Goal: Task Accomplishment & Management: Manage account settings

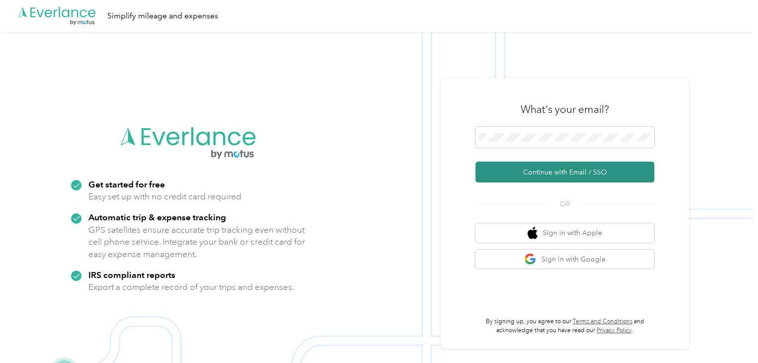
click at [554, 172] on button "Continue with Email / SSO" at bounding box center [564, 171] width 179 height 21
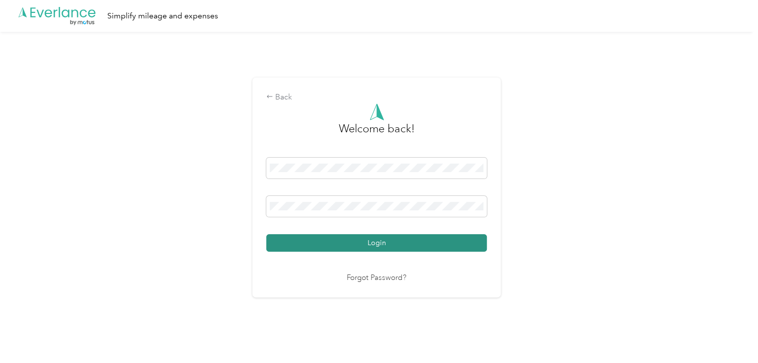
click at [417, 245] on button "Login" at bounding box center [376, 242] width 221 height 17
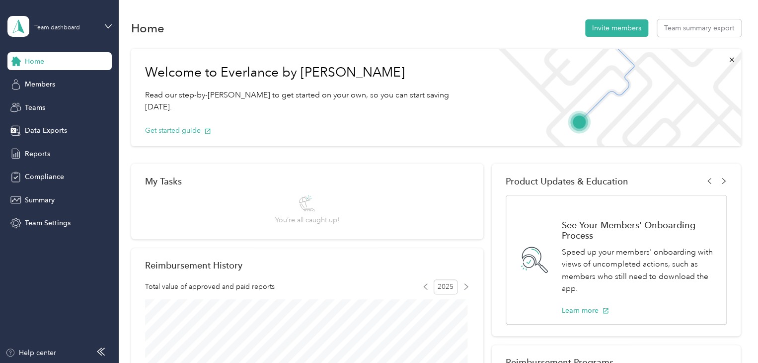
click at [112, 23] on aside "Team dashboard Home Members Teams Data Exports Reports Compliance Summary Team …" at bounding box center [59, 181] width 119 height 363
click at [109, 24] on icon at bounding box center [108, 26] width 7 height 7
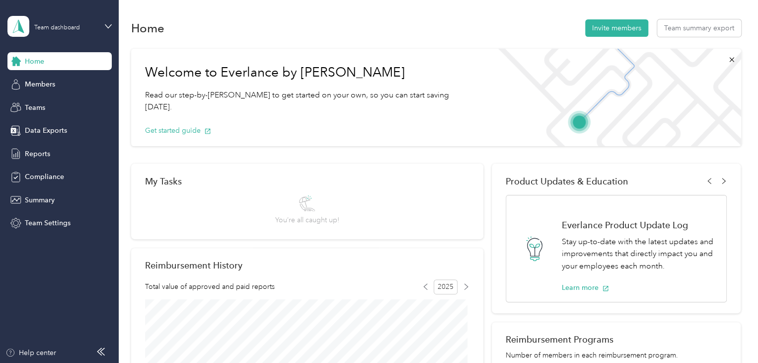
click at [72, 102] on div "Personal dashboard" at bounding box center [47, 104] width 63 height 10
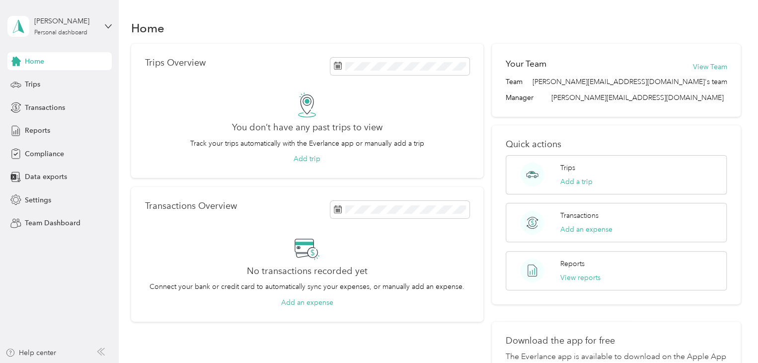
click at [105, 32] on div "Todd Snow Personal dashboard" at bounding box center [59, 26] width 104 height 35
click at [69, 86] on div "Team dashboard Personal dashboard Log out" at bounding box center [139, 101] width 251 height 63
click at [106, 24] on icon at bounding box center [108, 26] width 7 height 7
click at [41, 78] on div "Team dashboard" at bounding box center [42, 82] width 53 height 10
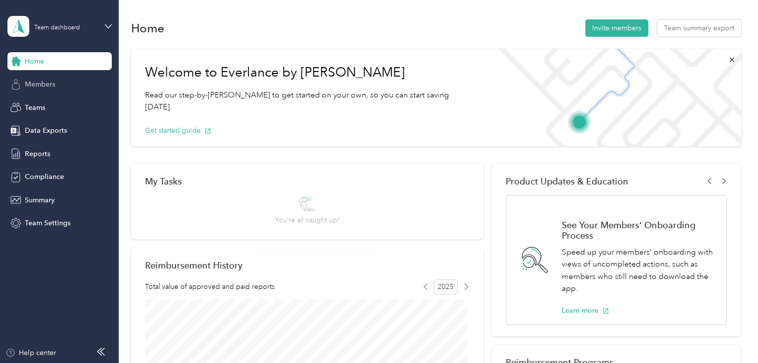
click at [48, 81] on span "Members" at bounding box center [40, 84] width 30 height 10
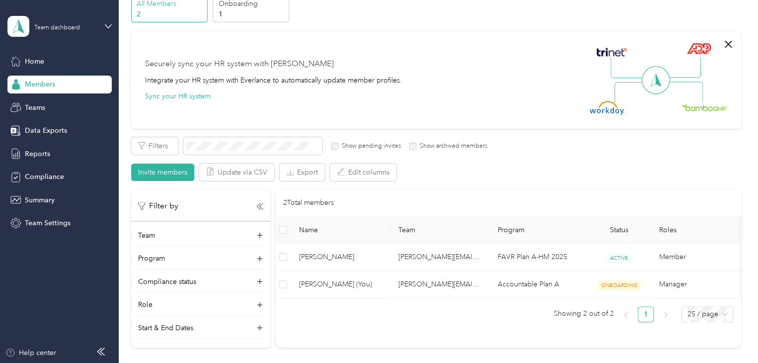
scroll to position [50, 0]
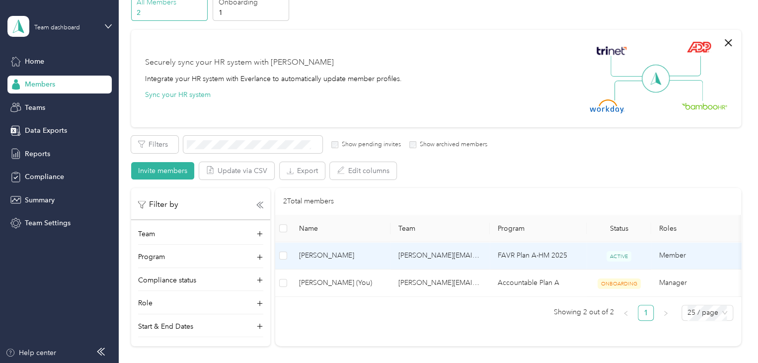
click at [314, 253] on span "[PERSON_NAME]" at bounding box center [340, 255] width 83 height 11
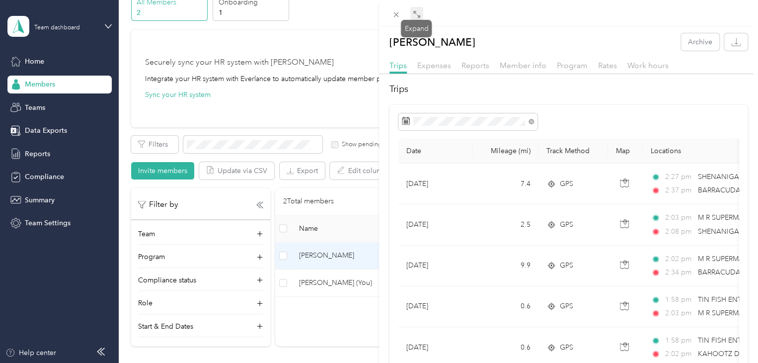
click at [413, 11] on icon at bounding box center [417, 14] width 8 height 8
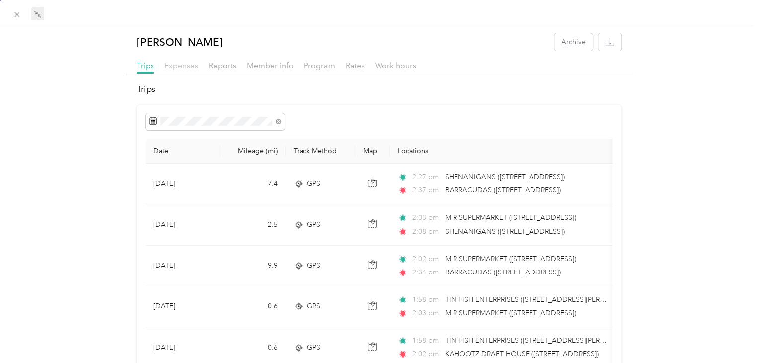
click at [185, 62] on span "Expenses" at bounding box center [181, 65] width 34 height 9
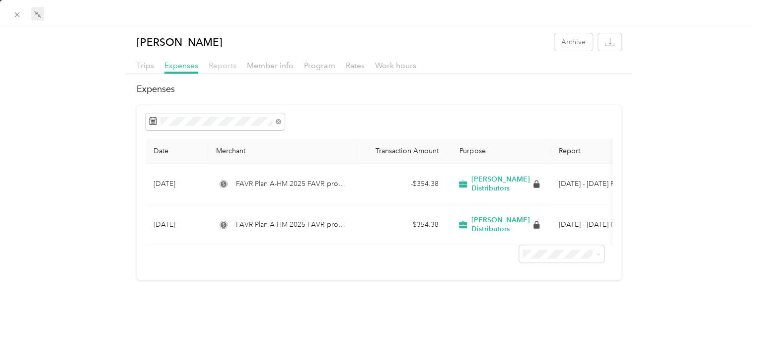
click at [223, 66] on span "Reports" at bounding box center [223, 65] width 28 height 9
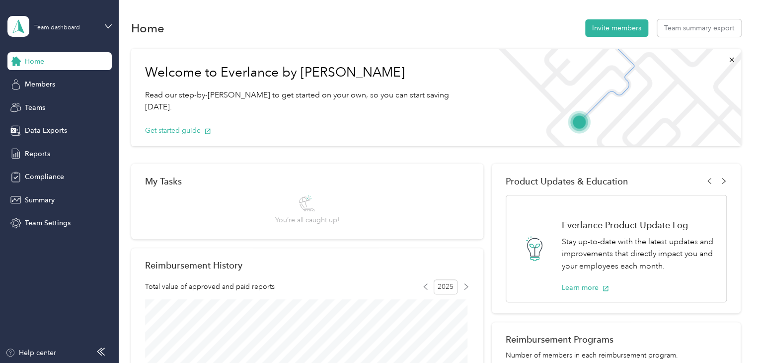
scroll to position [89, 0]
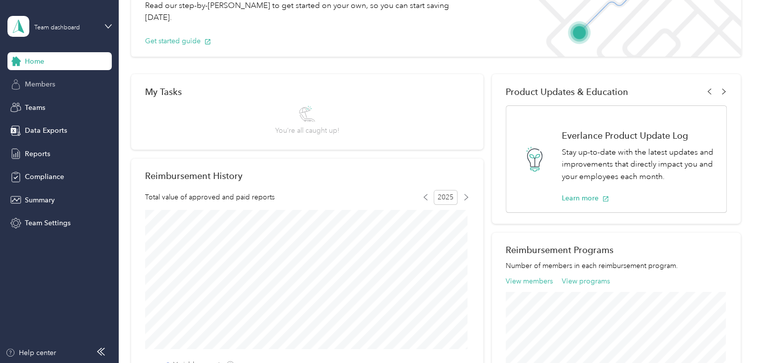
click at [50, 84] on span "Members" at bounding box center [40, 84] width 30 height 10
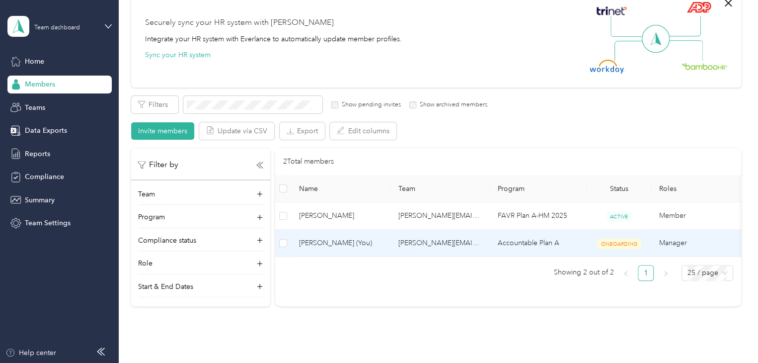
click at [341, 240] on span "[PERSON_NAME] (You)" at bounding box center [340, 242] width 83 height 11
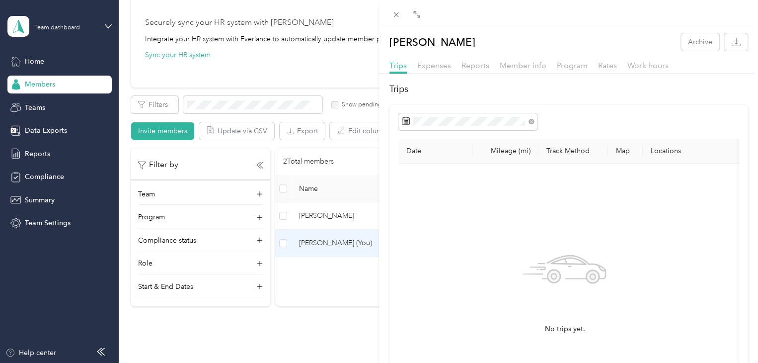
click at [418, 15] on icon at bounding box center [417, 14] width 8 height 8
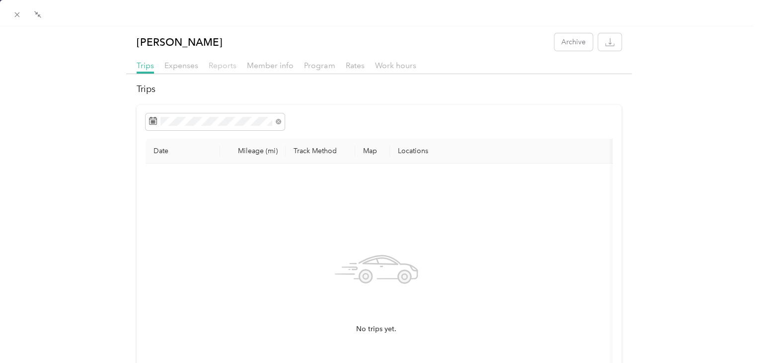
click at [213, 67] on span "Reports" at bounding box center [223, 65] width 28 height 9
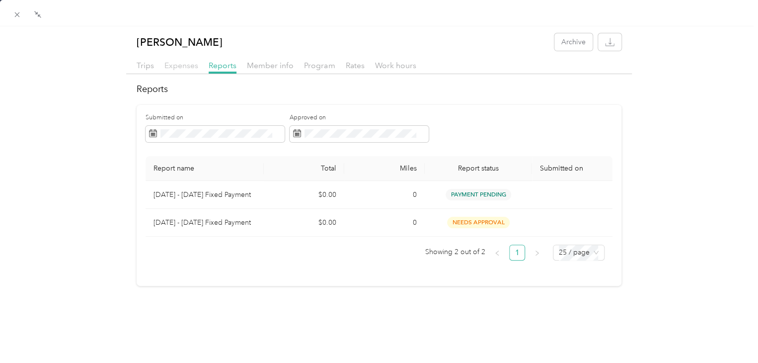
click at [175, 65] on span "Expenses" at bounding box center [181, 65] width 34 height 9
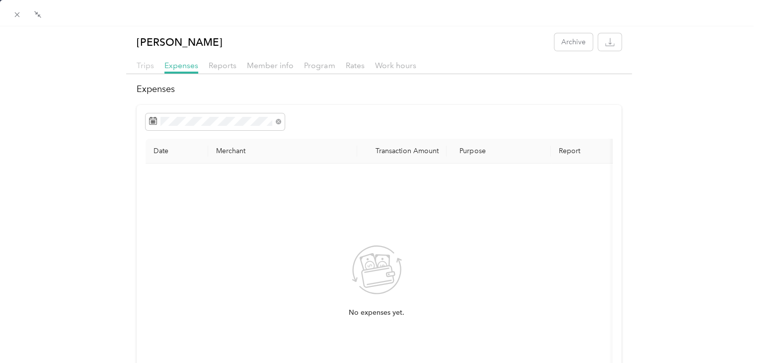
click at [149, 64] on span "Trips" at bounding box center [145, 65] width 17 height 9
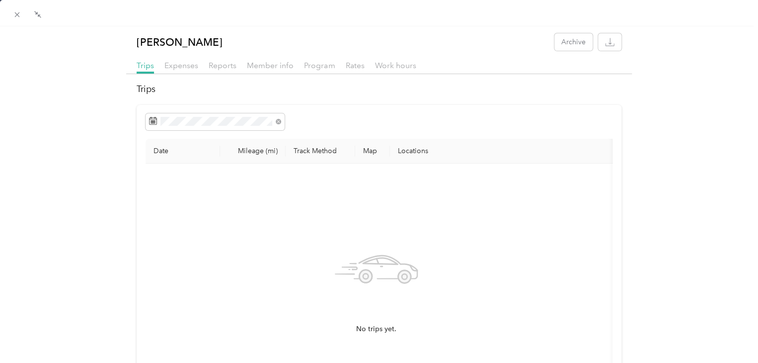
click at [187, 70] on div "Expenses" at bounding box center [181, 66] width 34 height 12
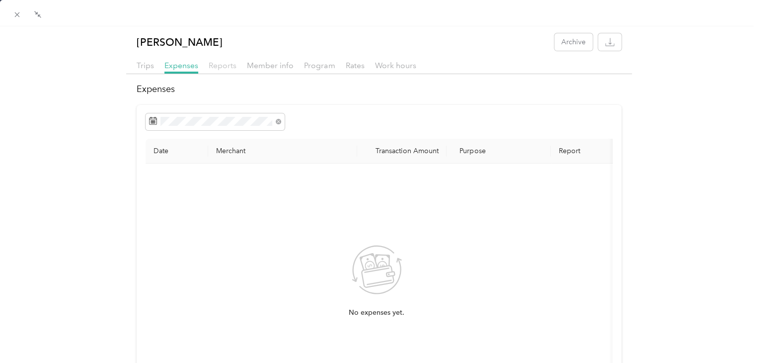
click at [230, 66] on span "Reports" at bounding box center [223, 65] width 28 height 9
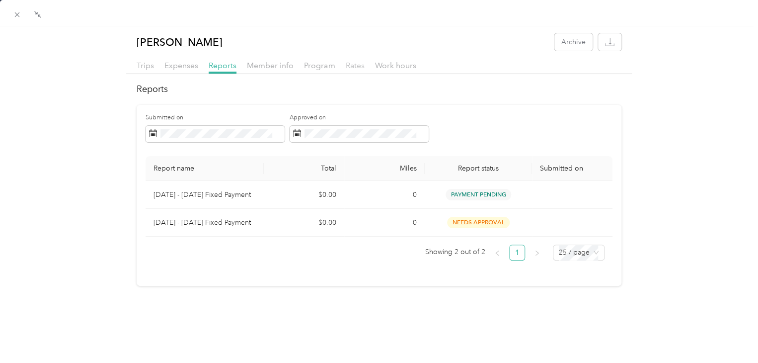
click at [345, 65] on span "Rates" at bounding box center [354, 65] width 19 height 9
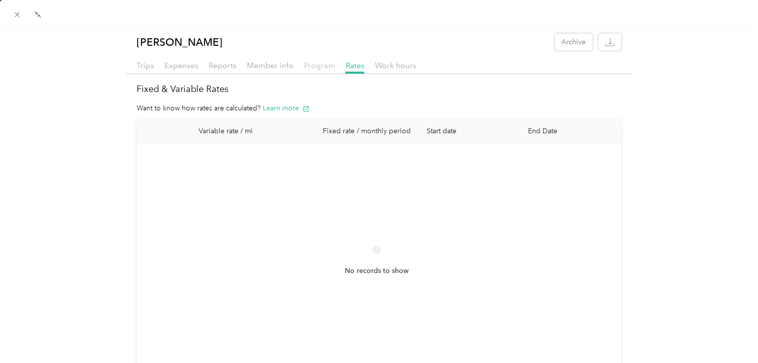
click at [317, 64] on span "Program" at bounding box center [319, 65] width 31 height 9
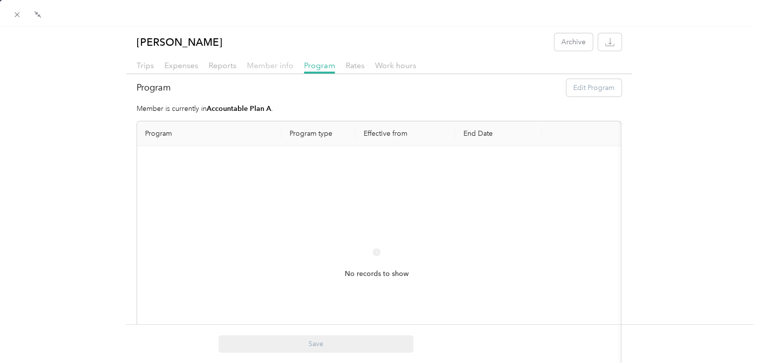
click at [279, 61] on span "Member info" at bounding box center [270, 65] width 47 height 9
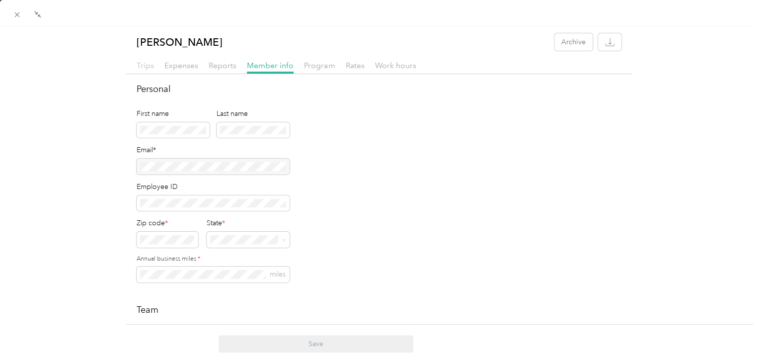
click at [146, 63] on span "Trips" at bounding box center [145, 65] width 17 height 9
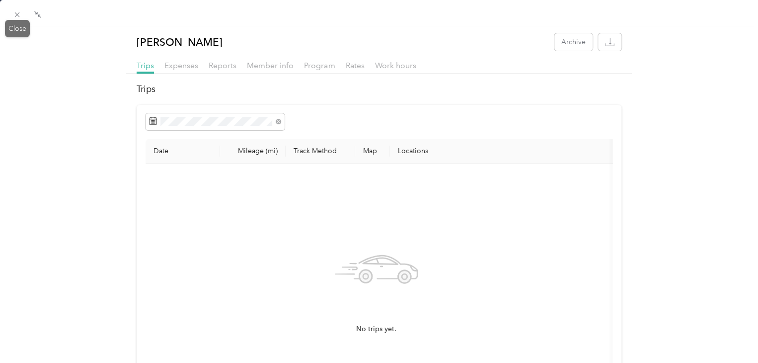
click at [12, 10] on span at bounding box center [17, 14] width 14 height 14
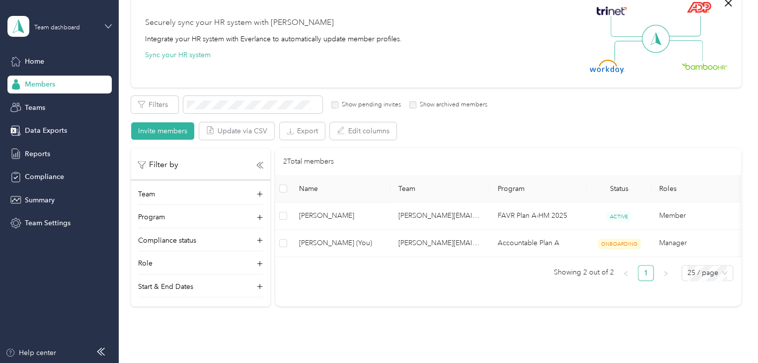
click at [111, 25] on icon at bounding box center [108, 26] width 7 height 7
click at [53, 104] on div "Personal dashboard" at bounding box center [47, 104] width 63 height 10
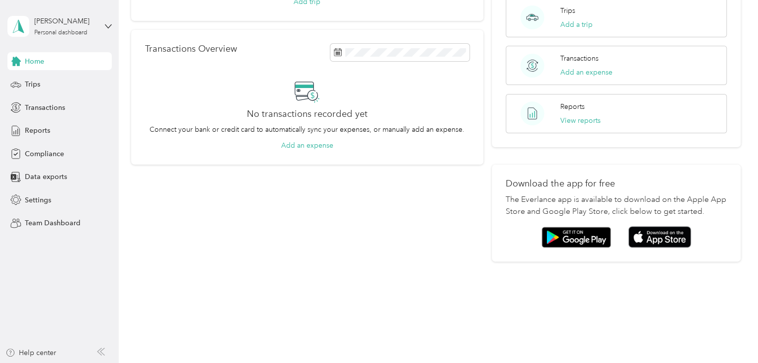
scroll to position [157, 0]
click at [583, 124] on div "Reports View reports" at bounding box center [616, 112] width 221 height 39
